Goal: Information Seeking & Learning: Learn about a topic

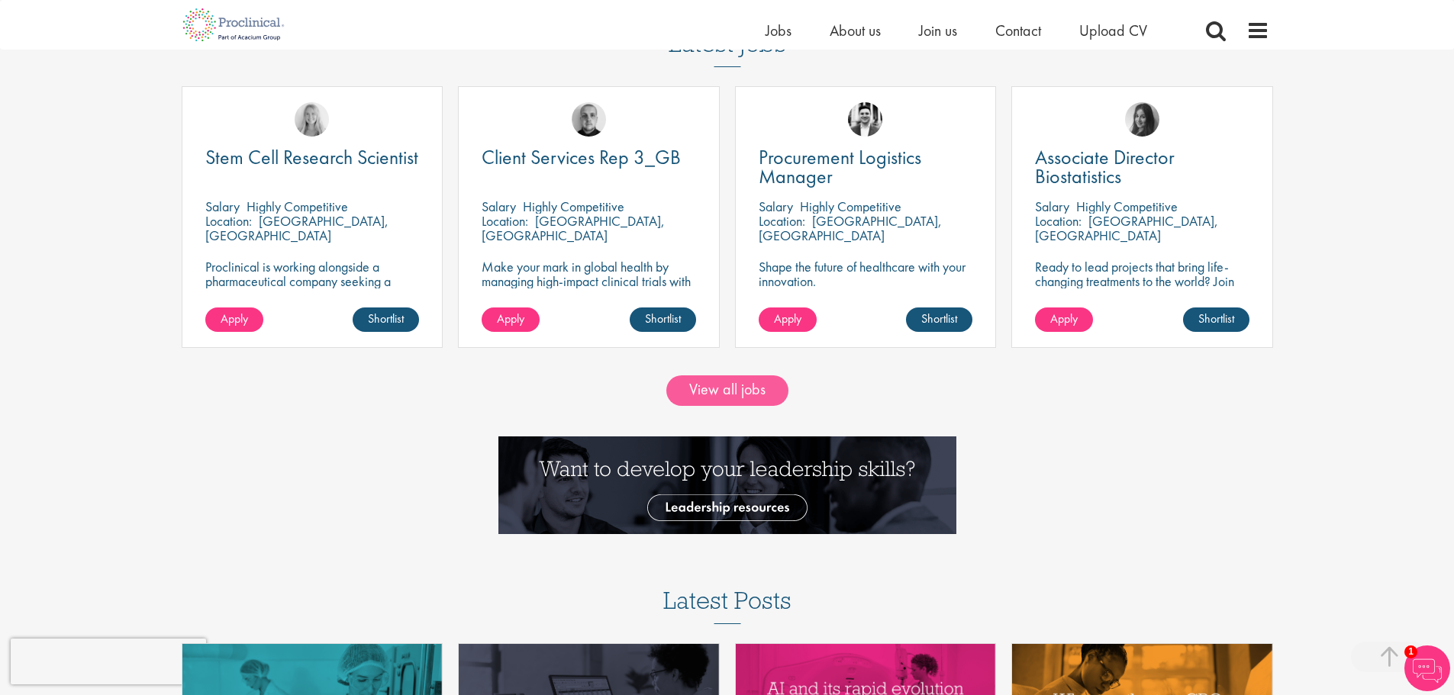
scroll to position [1526, 0]
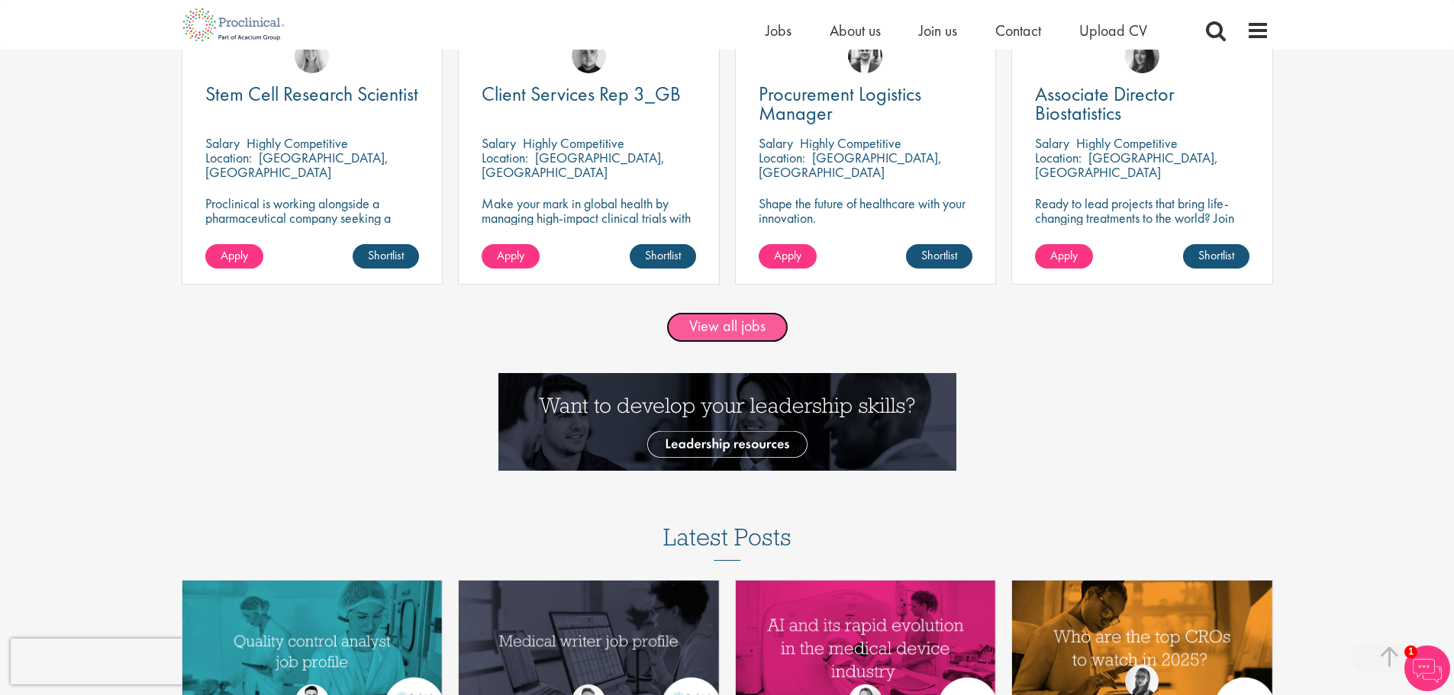
click at [726, 338] on link "View all jobs" at bounding box center [727, 327] width 122 height 31
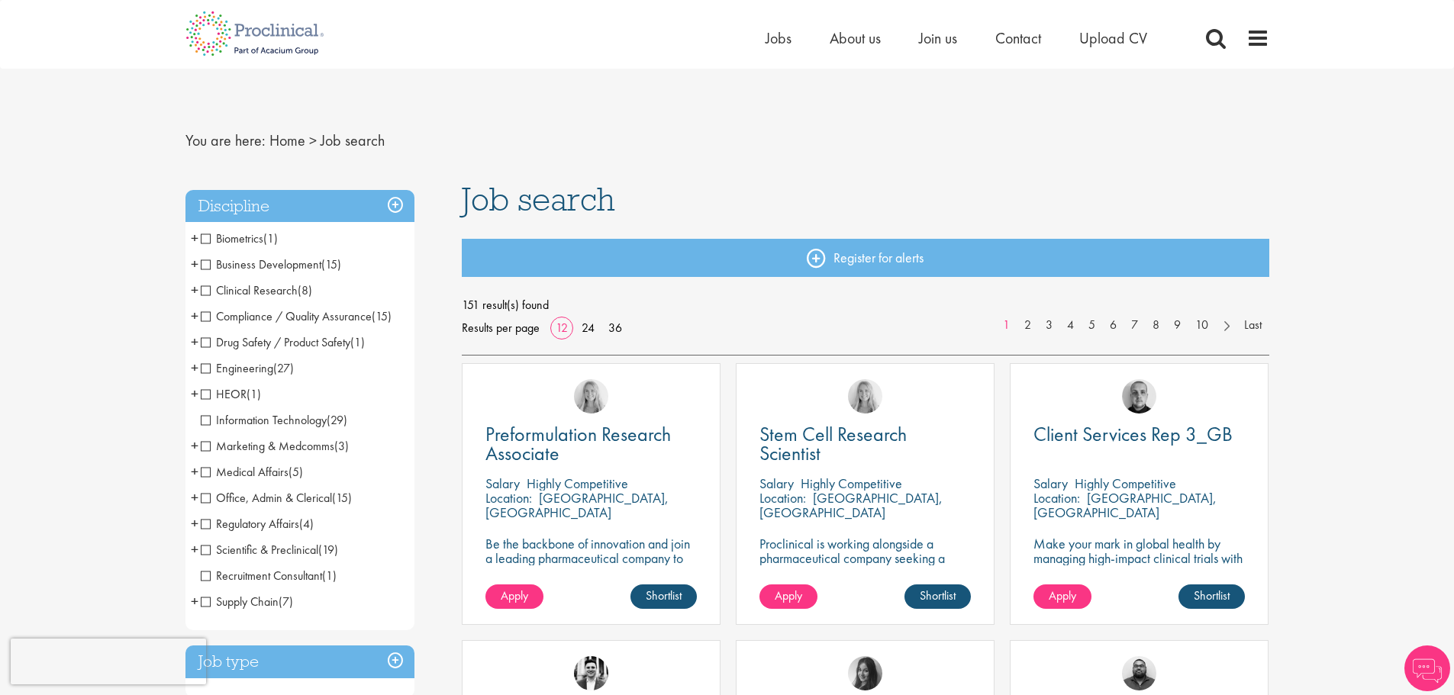
click at [283, 291] on span "Clinical Research" at bounding box center [249, 290] width 97 height 16
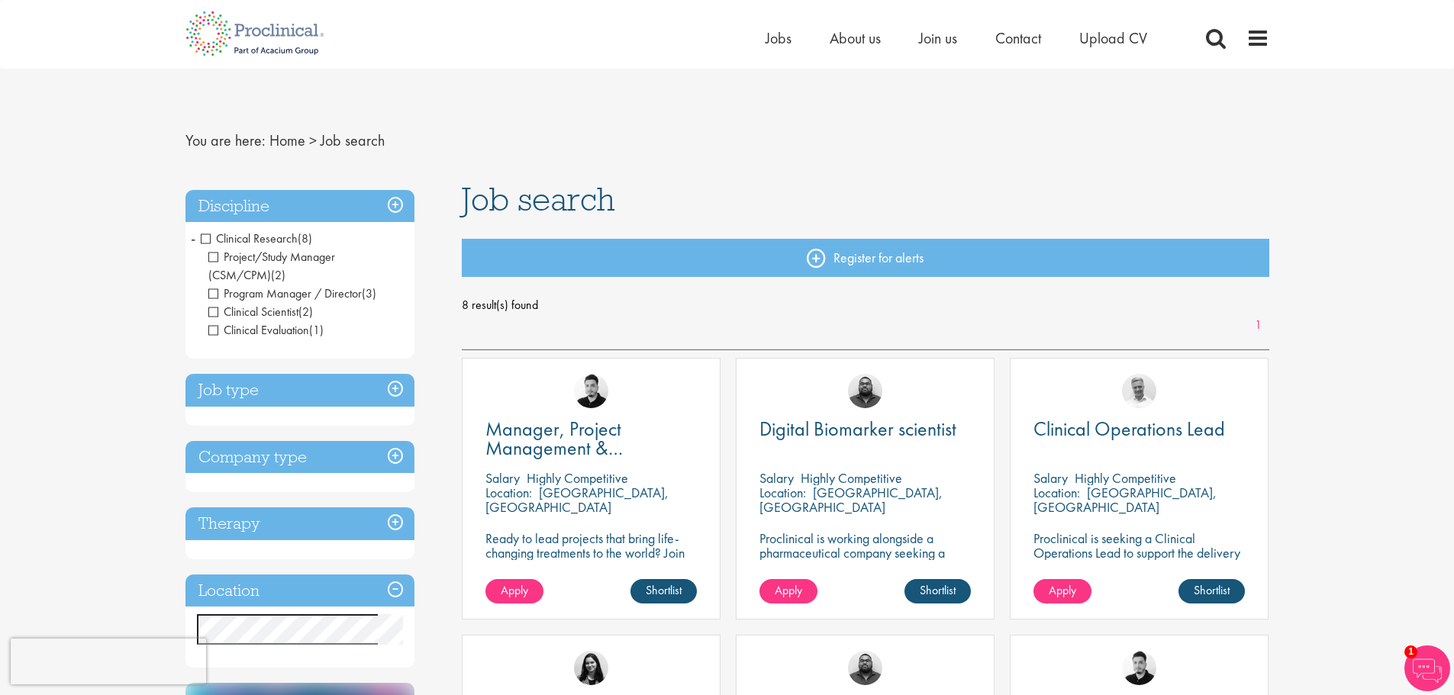
click at [204, 237] on span "Clinical Research" at bounding box center [249, 238] width 97 height 16
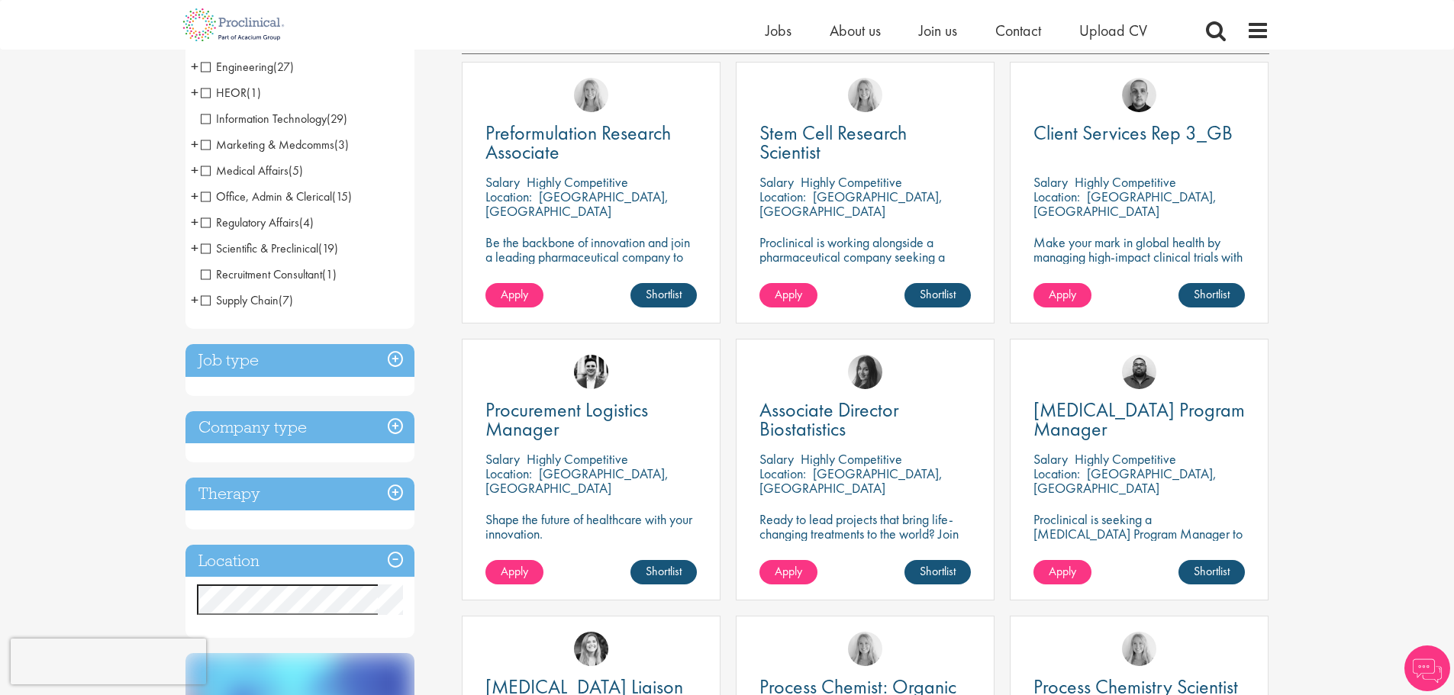
scroll to position [305, 0]
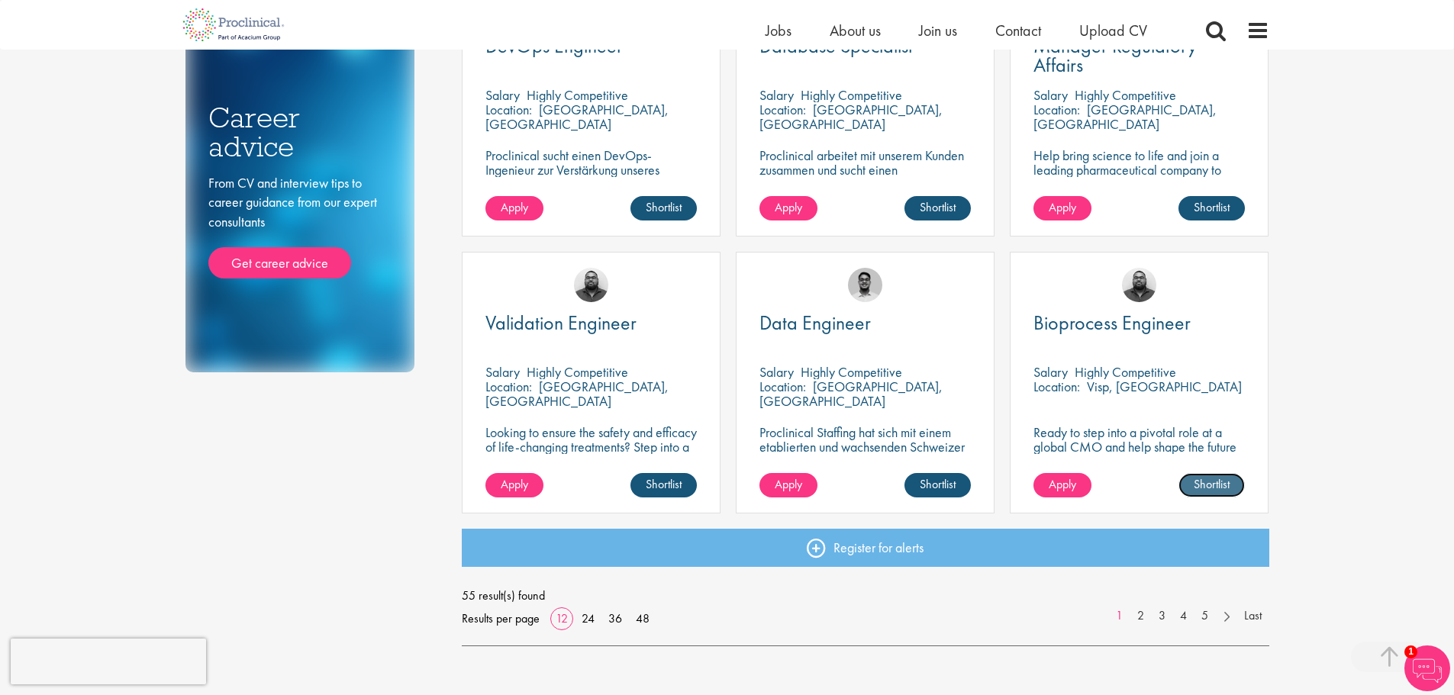
scroll to position [1145, 0]
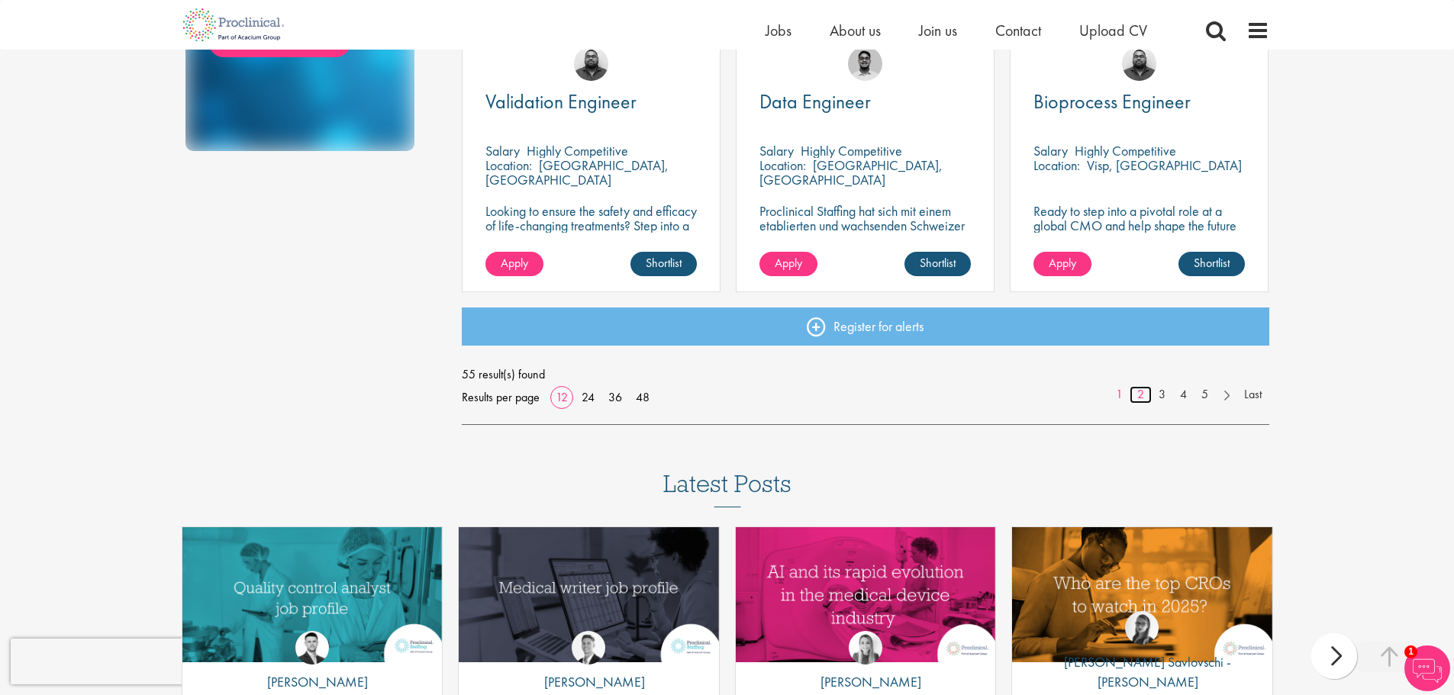
click at [1138, 396] on link "2" at bounding box center [1140, 395] width 22 height 18
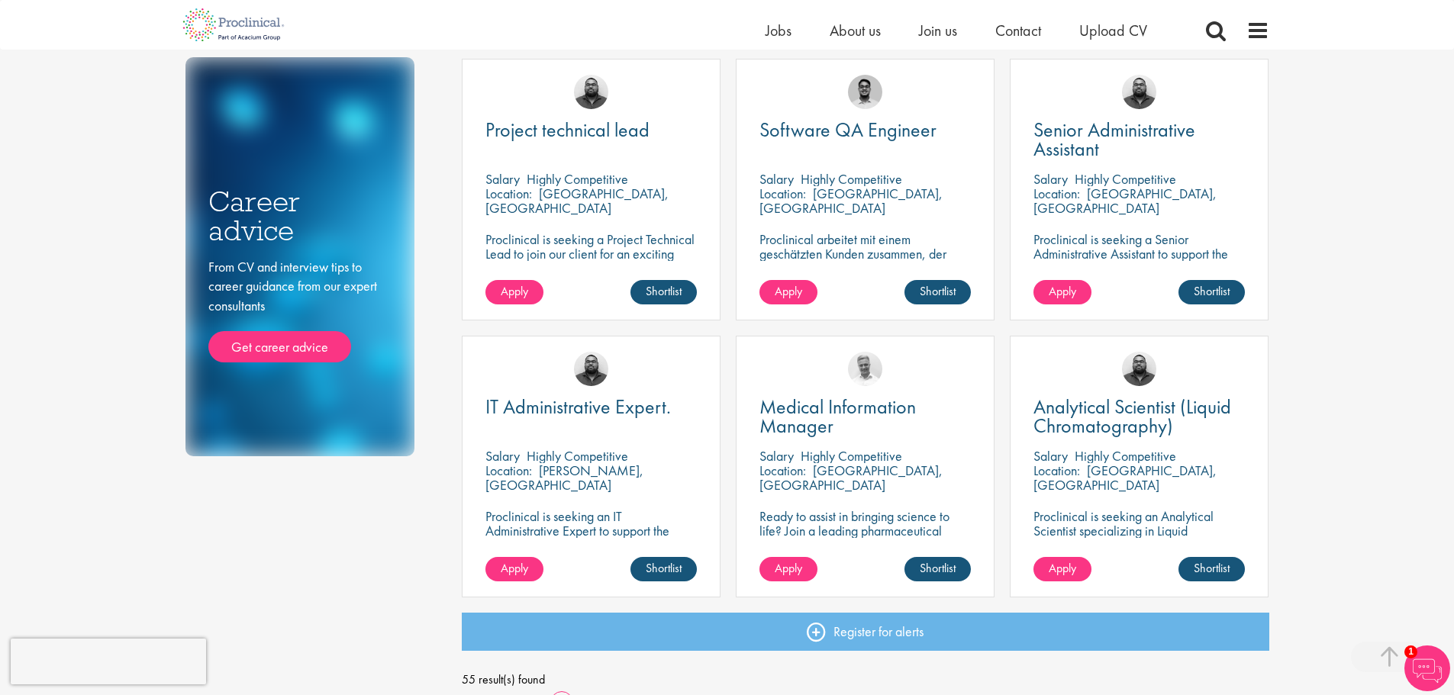
scroll to position [1068, 0]
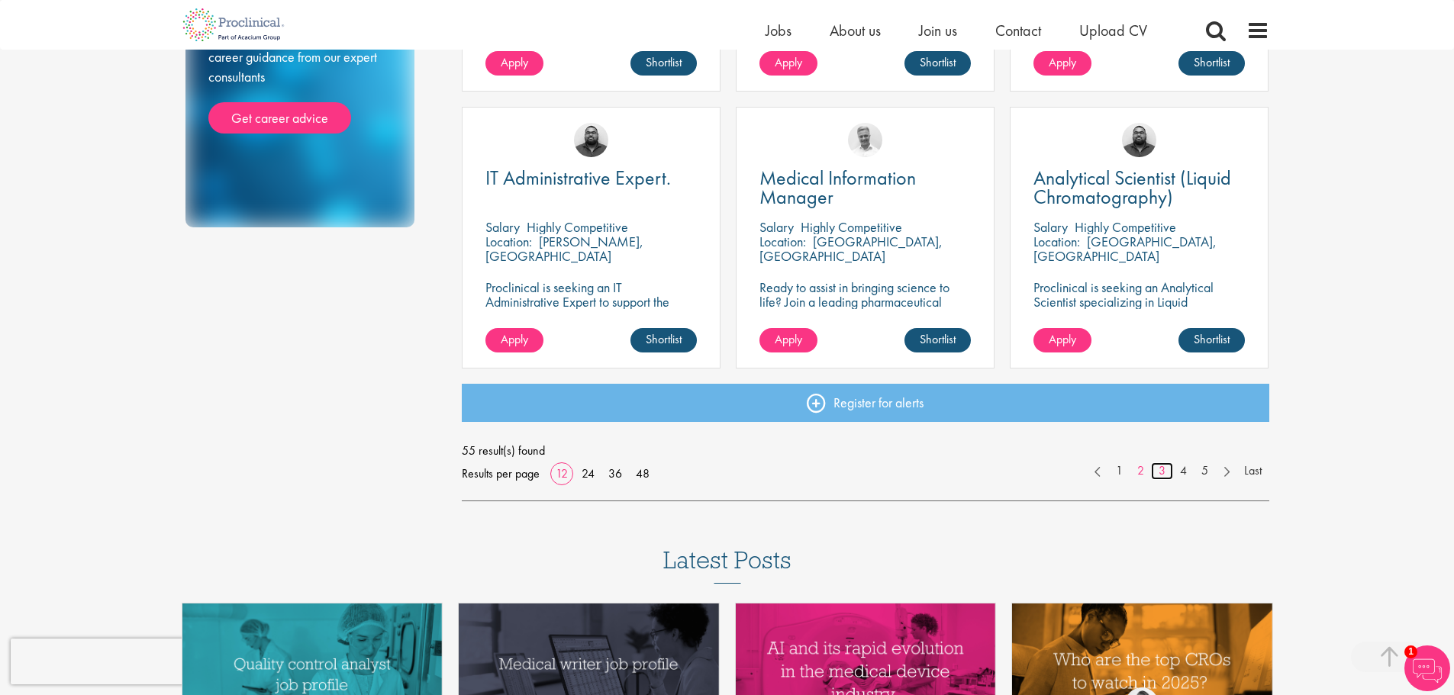
click at [1164, 466] on link "3" at bounding box center [1162, 471] width 22 height 18
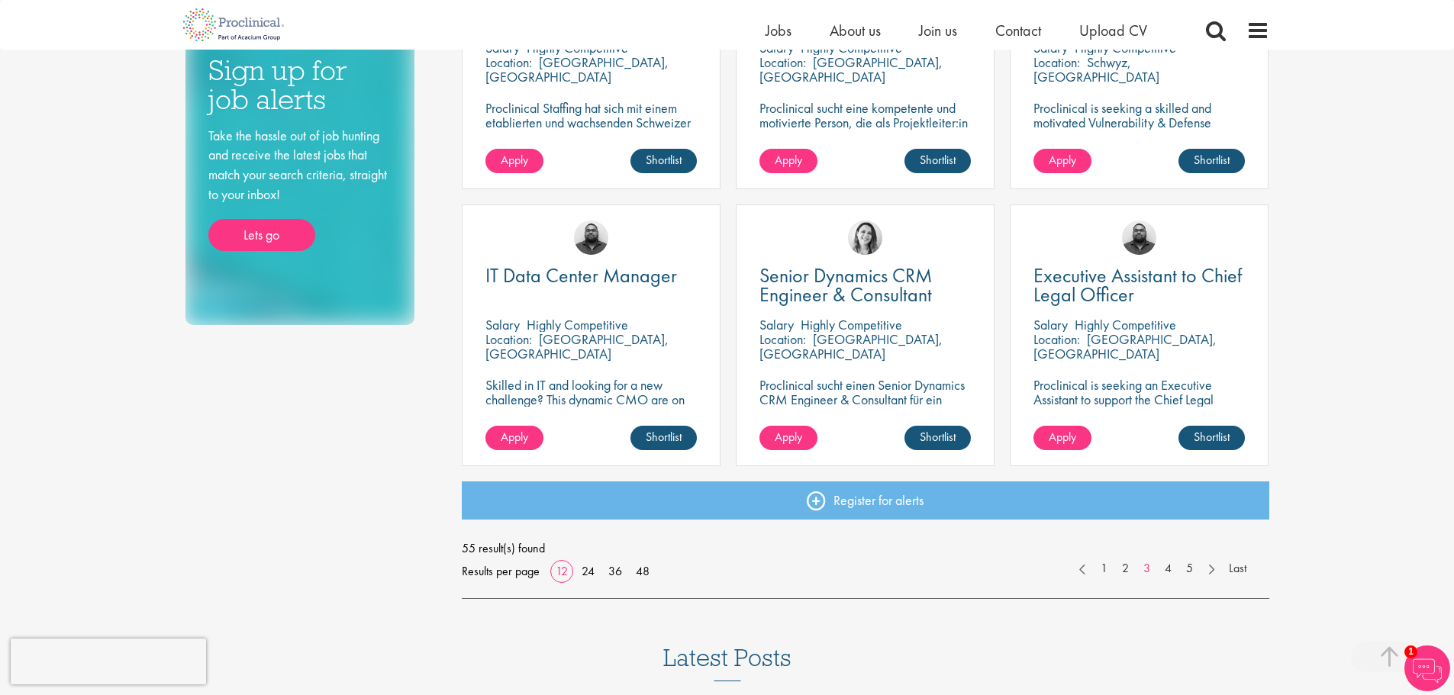
scroll to position [992, 0]
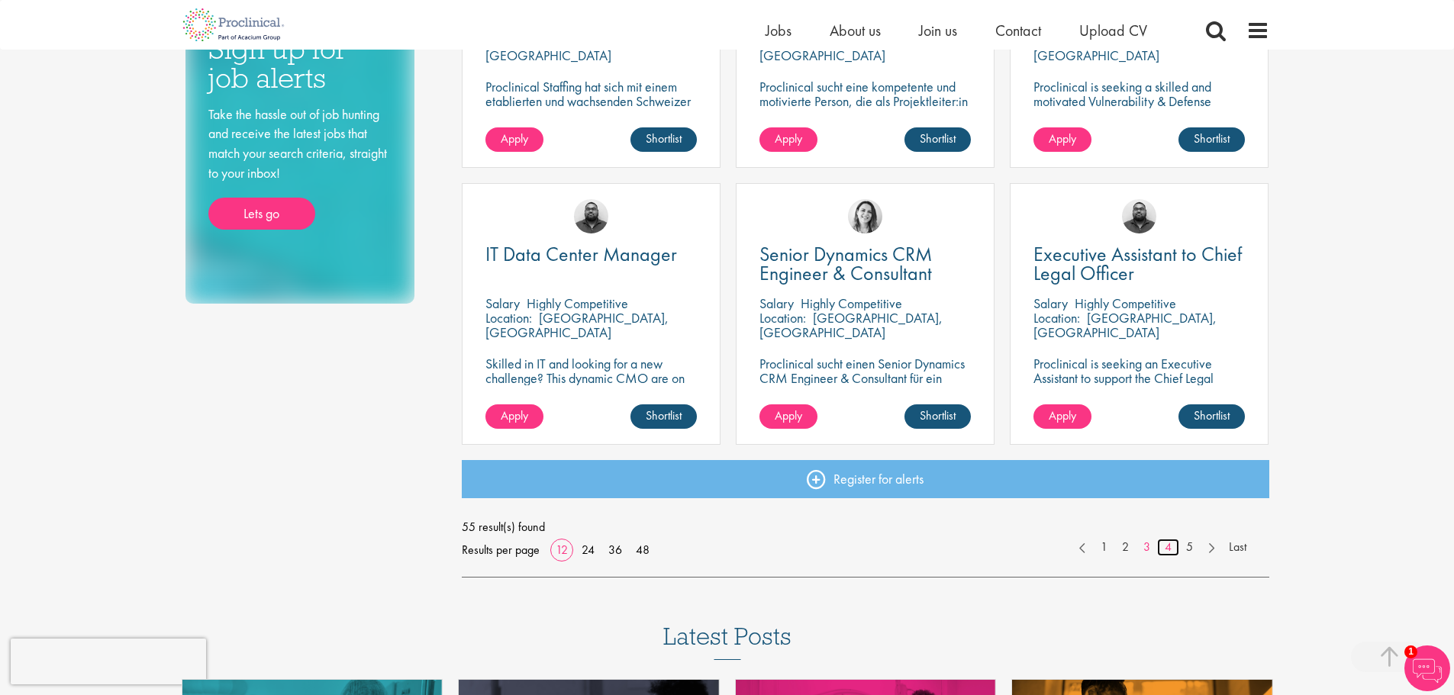
click at [1170, 543] on link "4" at bounding box center [1168, 548] width 22 height 18
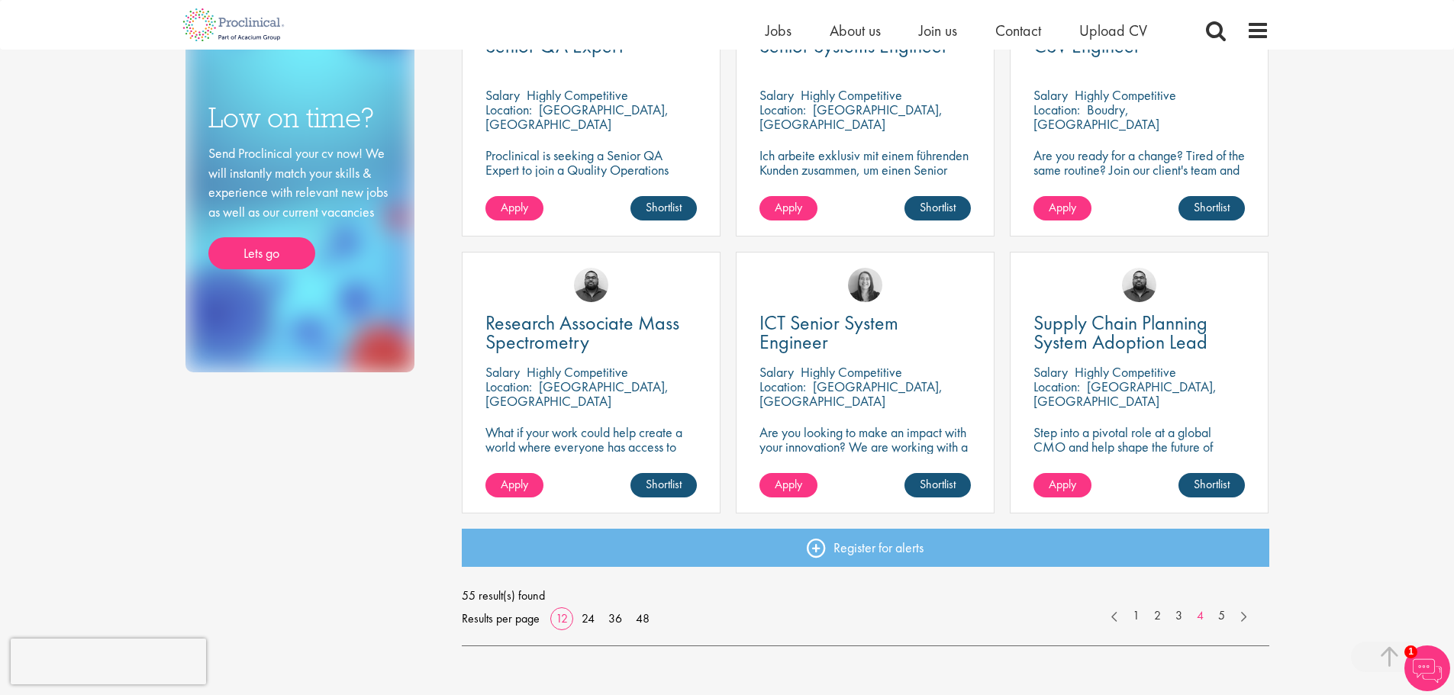
scroll to position [1068, 0]
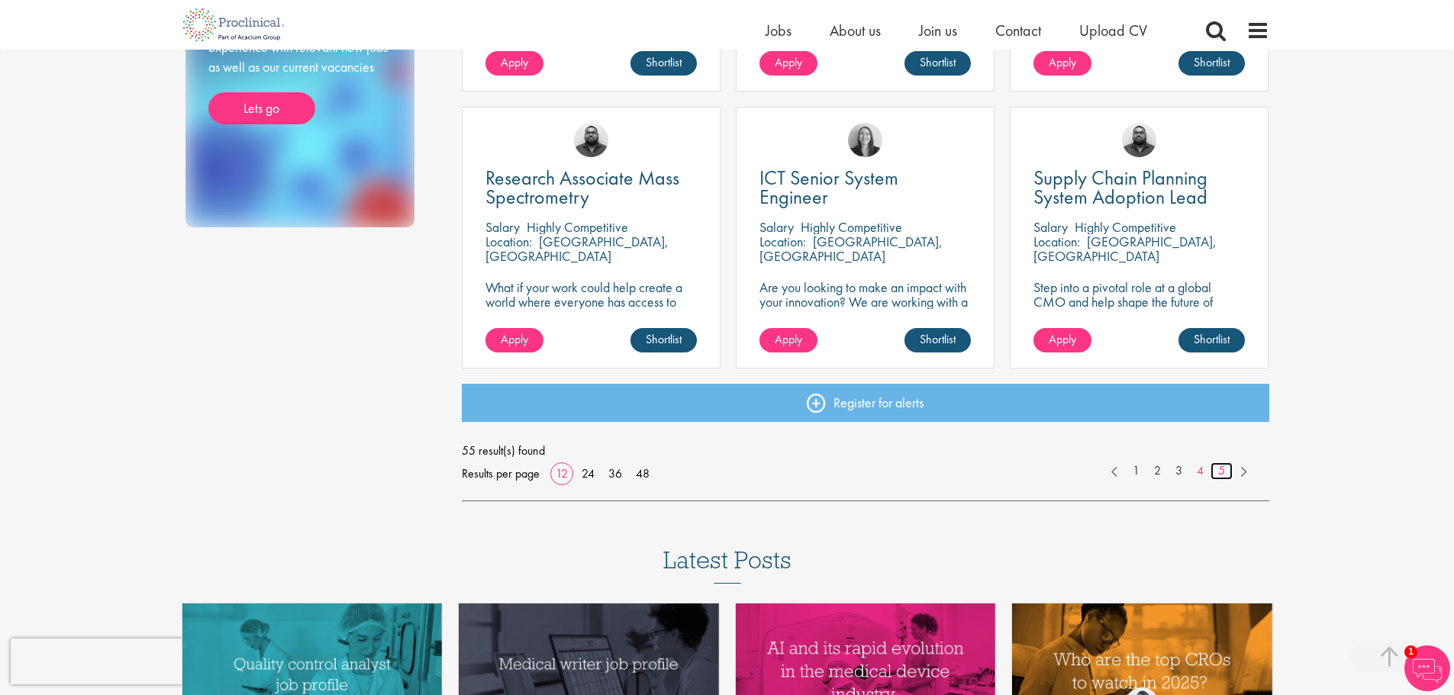
click at [1219, 467] on link "5" at bounding box center [1221, 471] width 22 height 18
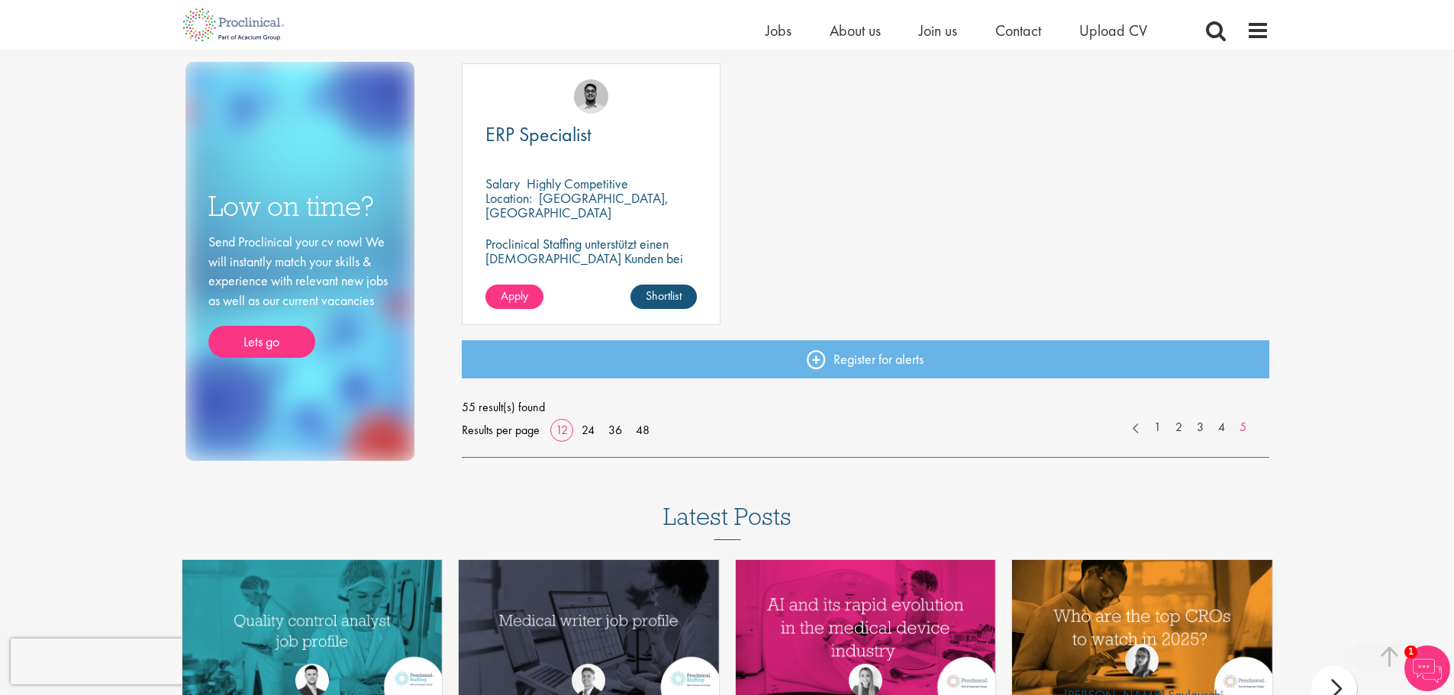
scroll to position [1068, 0]
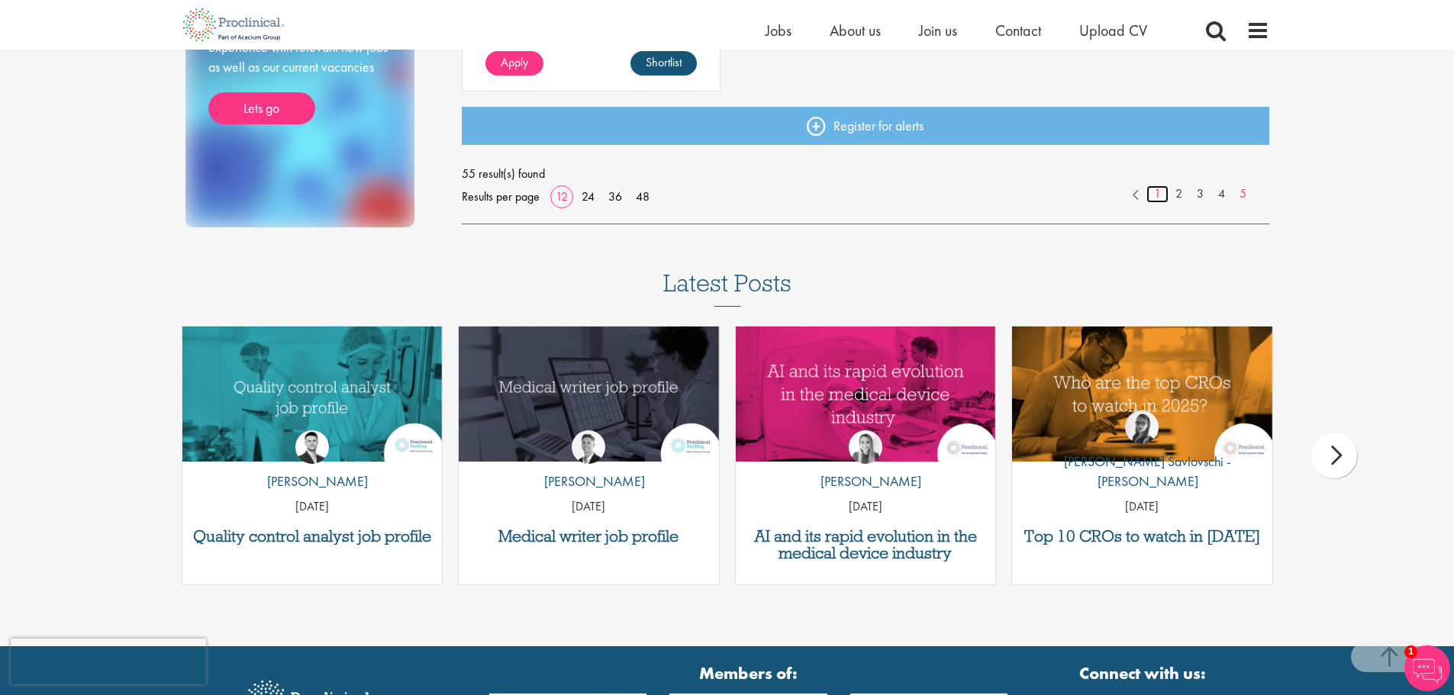
click at [1158, 195] on link "1" at bounding box center [1157, 194] width 22 height 18
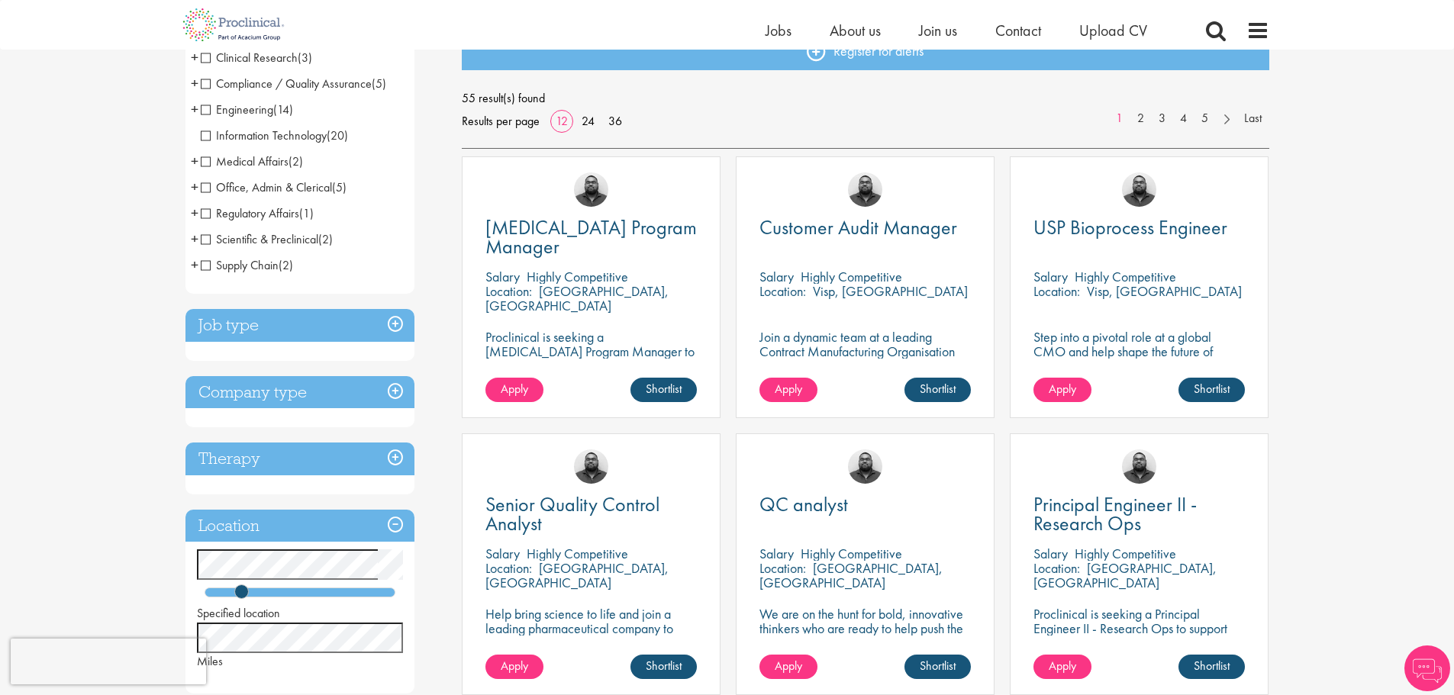
scroll to position [229, 0]
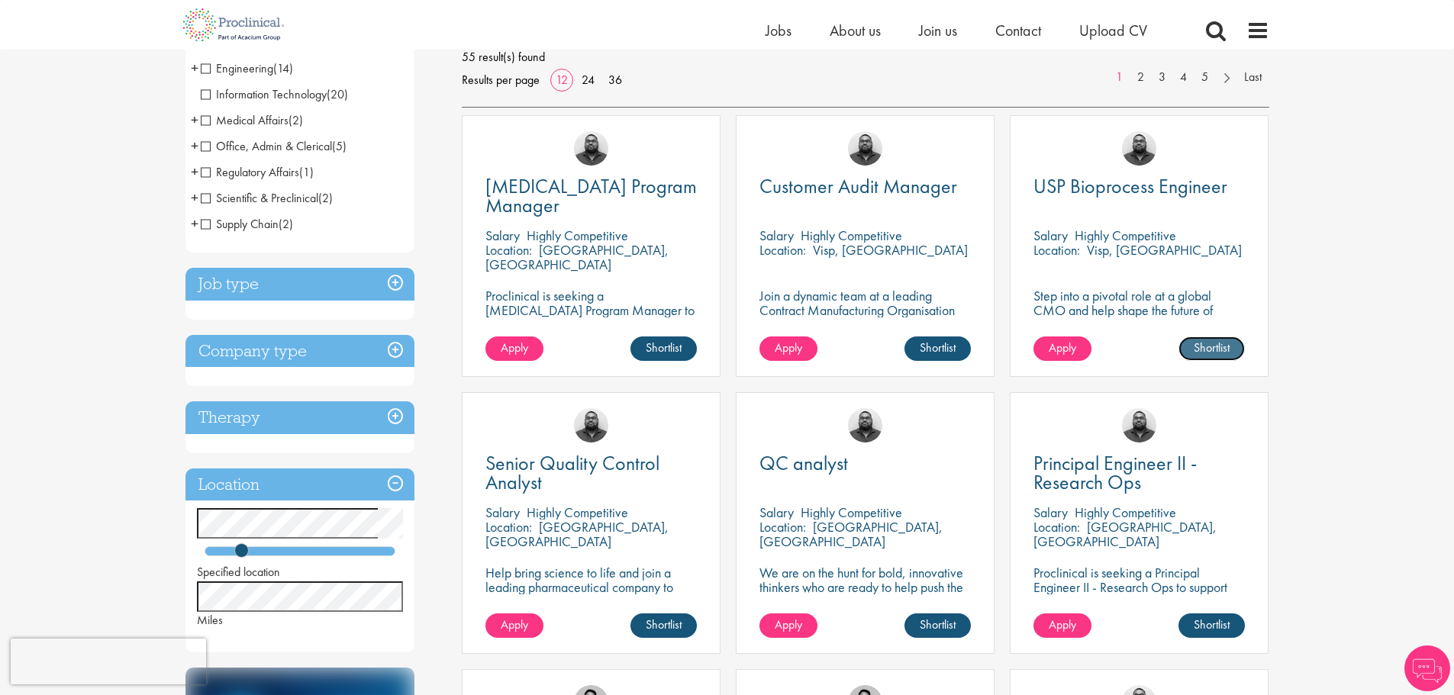
click at [1222, 350] on link "Shortlist" at bounding box center [1211, 349] width 66 height 24
click at [1222, 350] on link "Shortlisted" at bounding box center [1205, 349] width 79 height 24
click at [1154, 319] on div "USP Bioprocess Engineer Salary Highly Competitive Location: Visp, Switzerland S…" at bounding box center [1139, 246] width 259 height 262
click at [1151, 305] on p "Step into a pivotal role at a global CMO and help shape the future of healthcar…" at bounding box center [1138, 309] width 211 height 43
click at [1170, 188] on span "USP Bioprocess Engineer" at bounding box center [1130, 186] width 194 height 26
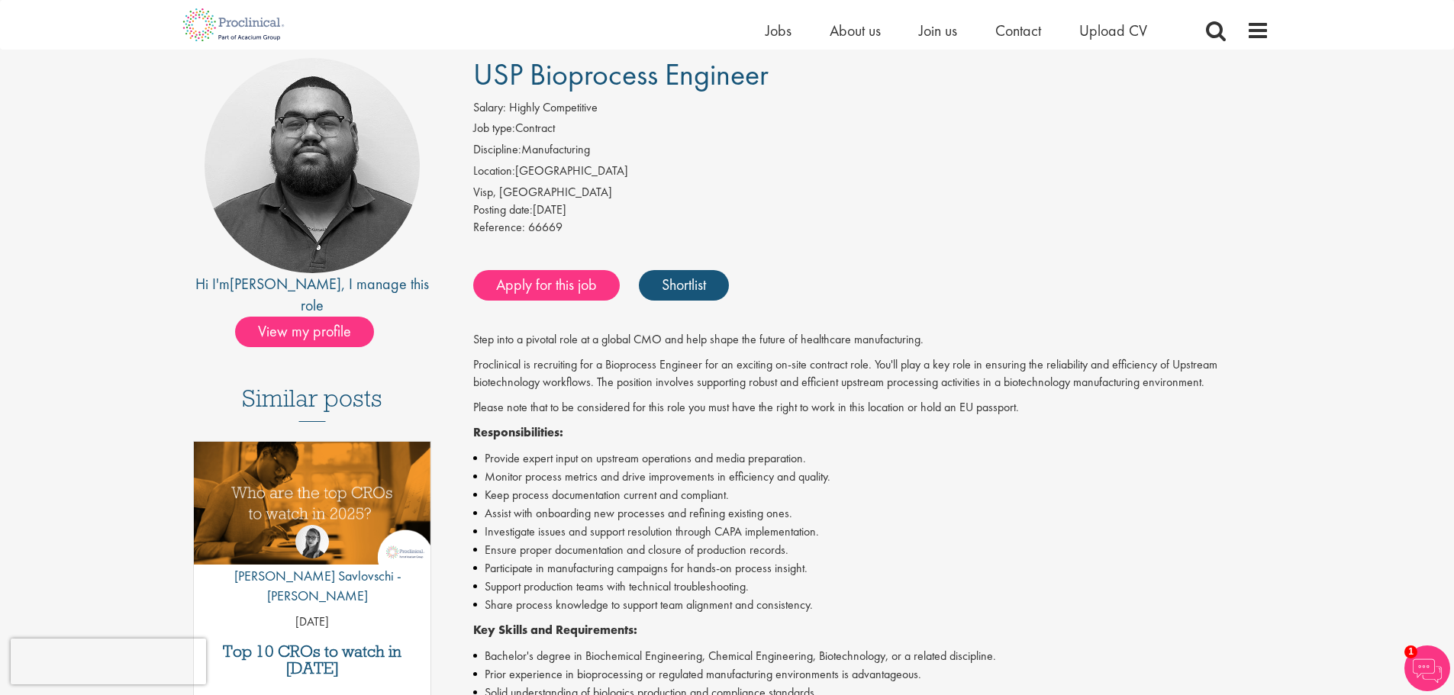
scroll to position [76, 0]
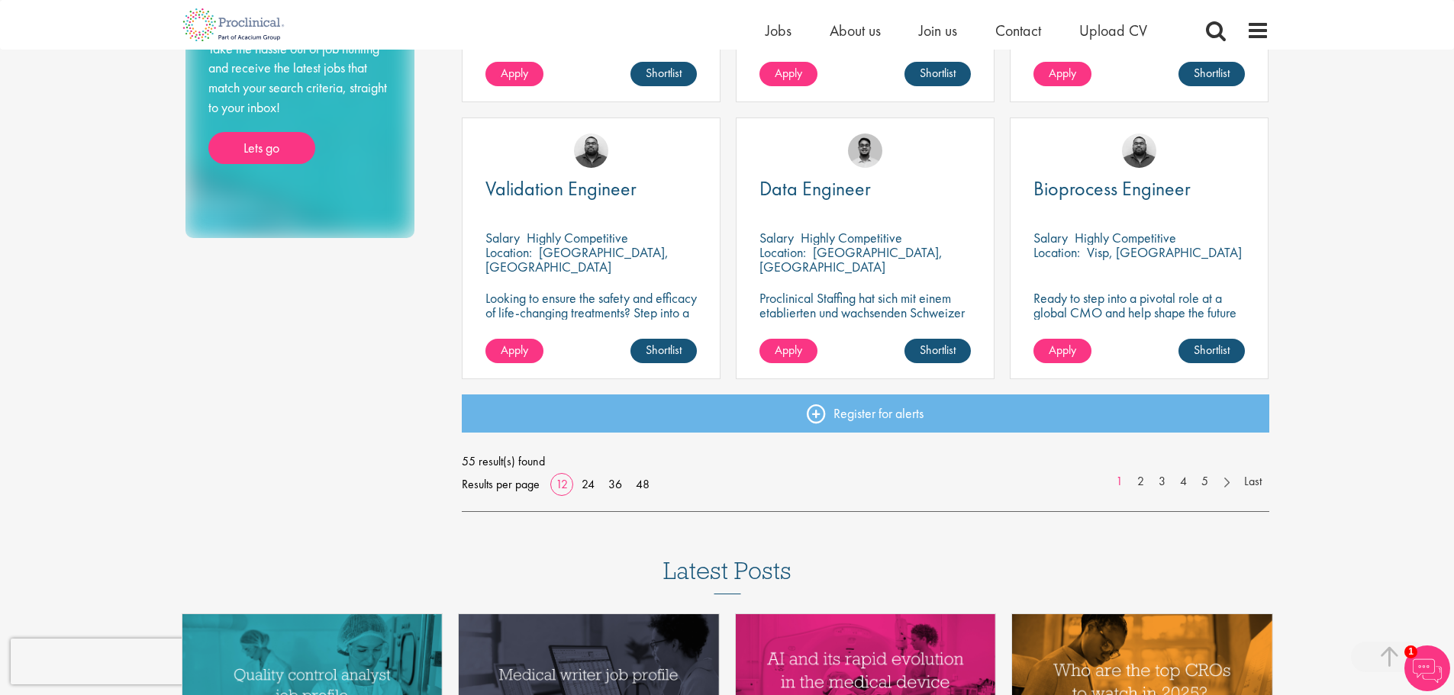
scroll to position [1068, 0]
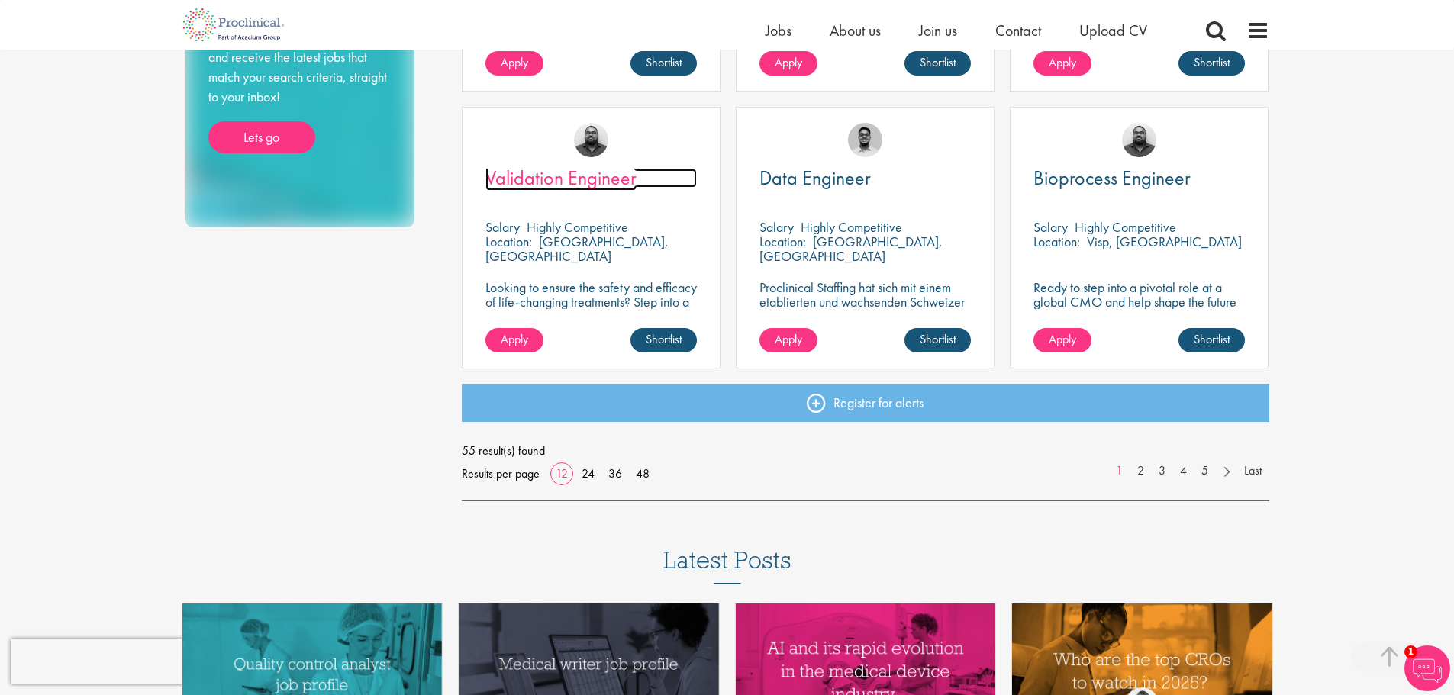
click at [612, 182] on span "Validation Engineer" at bounding box center [560, 178] width 151 height 26
